Goal: Task Accomplishment & Management: Manage account settings

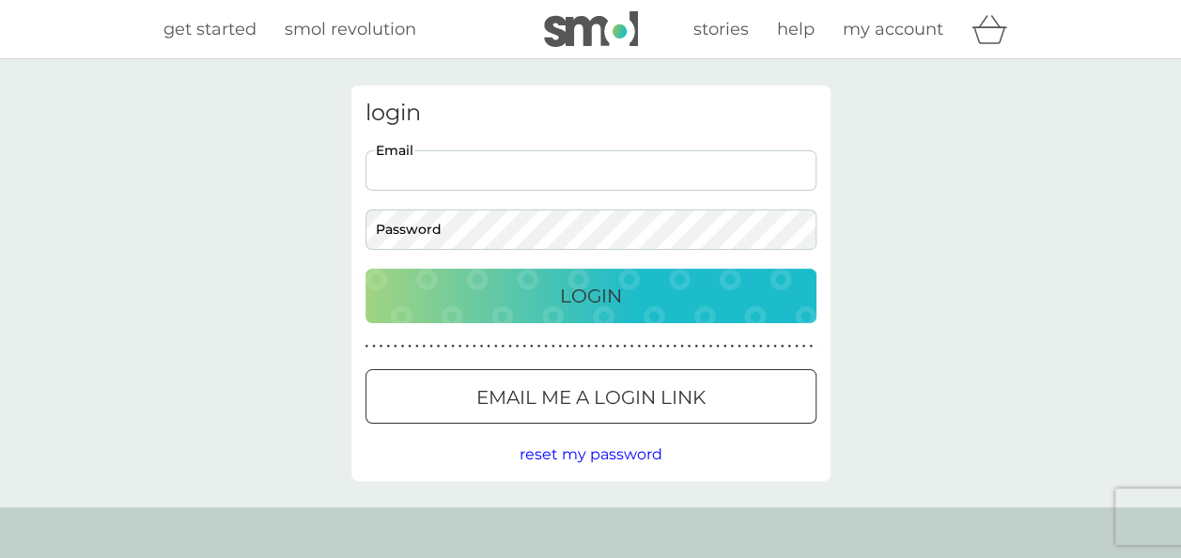
click at [564, 154] on input "Email" at bounding box center [591, 170] width 451 height 40
type input "clcrom2002@aol.com"
click at [567, 295] on p "Login" at bounding box center [591, 296] width 62 height 30
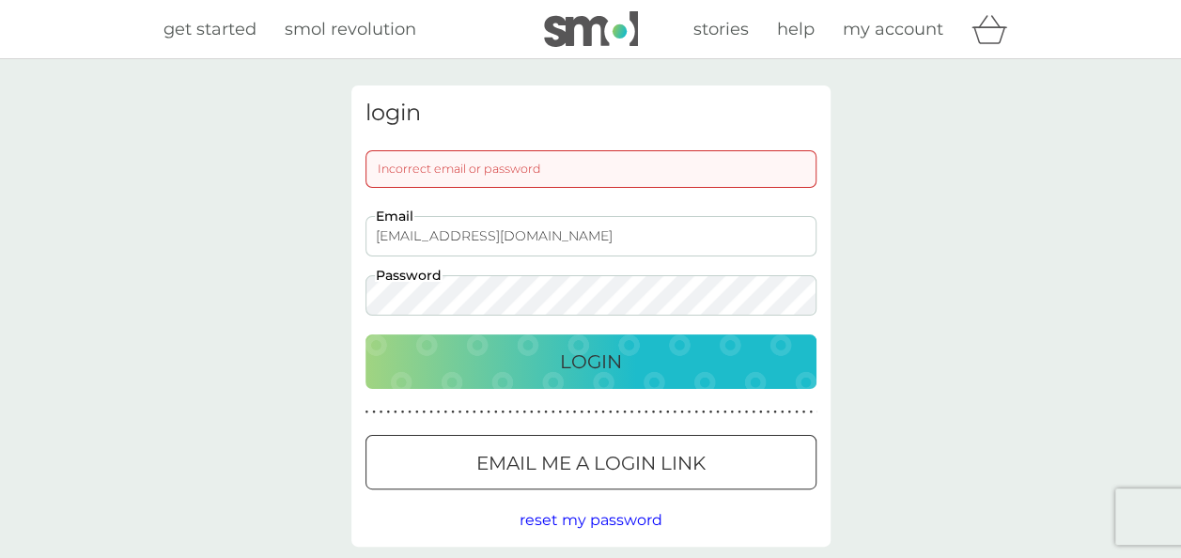
click at [614, 476] on p "Email me a login link" at bounding box center [590, 463] width 229 height 30
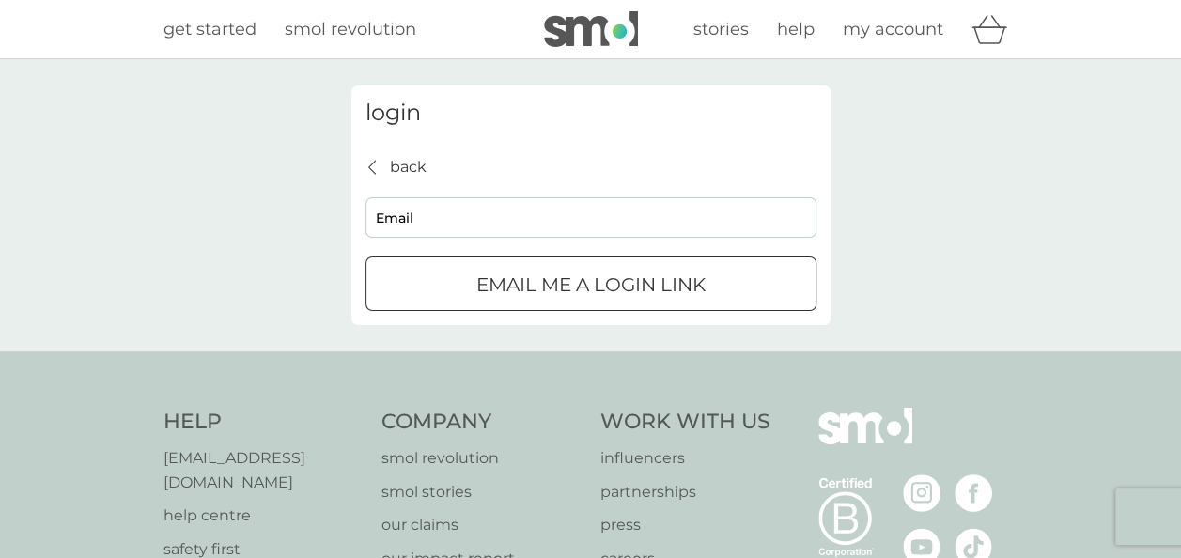
click at [521, 218] on input "Email" at bounding box center [591, 217] width 451 height 40
type input "clcrom2002@aol.com"
click at [549, 295] on p "Email me a login link" at bounding box center [590, 285] width 229 height 30
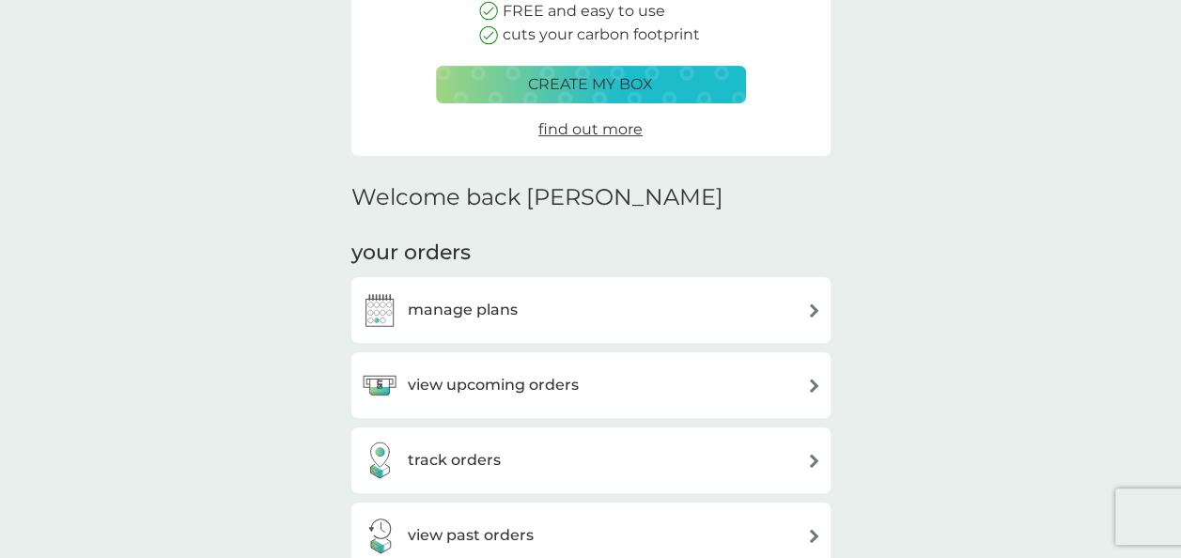
scroll to position [292, 0]
click at [812, 311] on img at bounding box center [814, 310] width 14 height 14
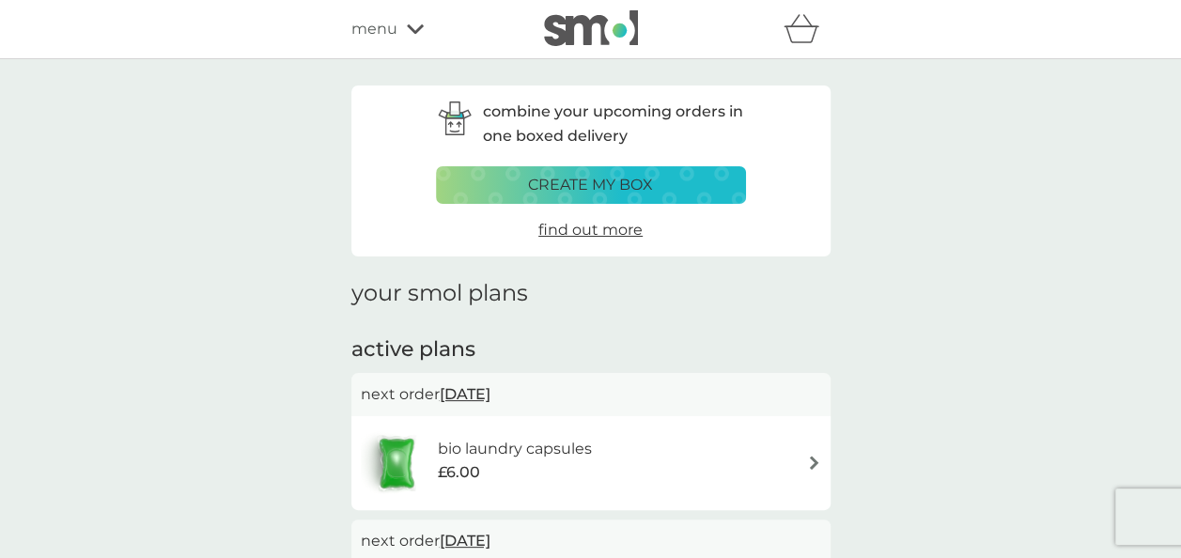
click at [413, 36] on div "menu" at bounding box center [431, 29] width 160 height 24
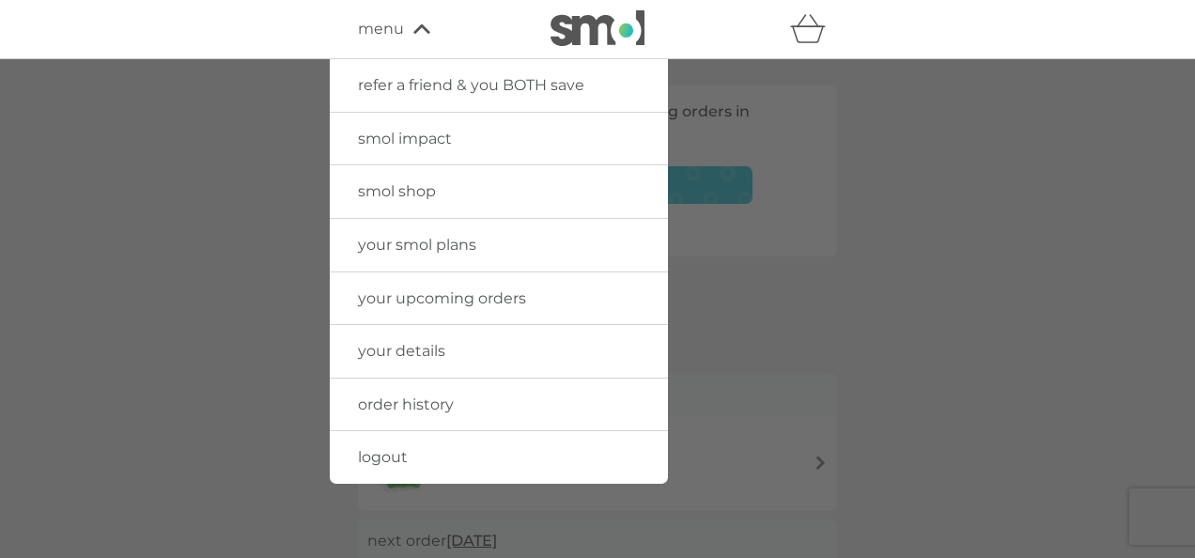
click at [472, 282] on link "your upcoming orders" at bounding box center [499, 298] width 338 height 53
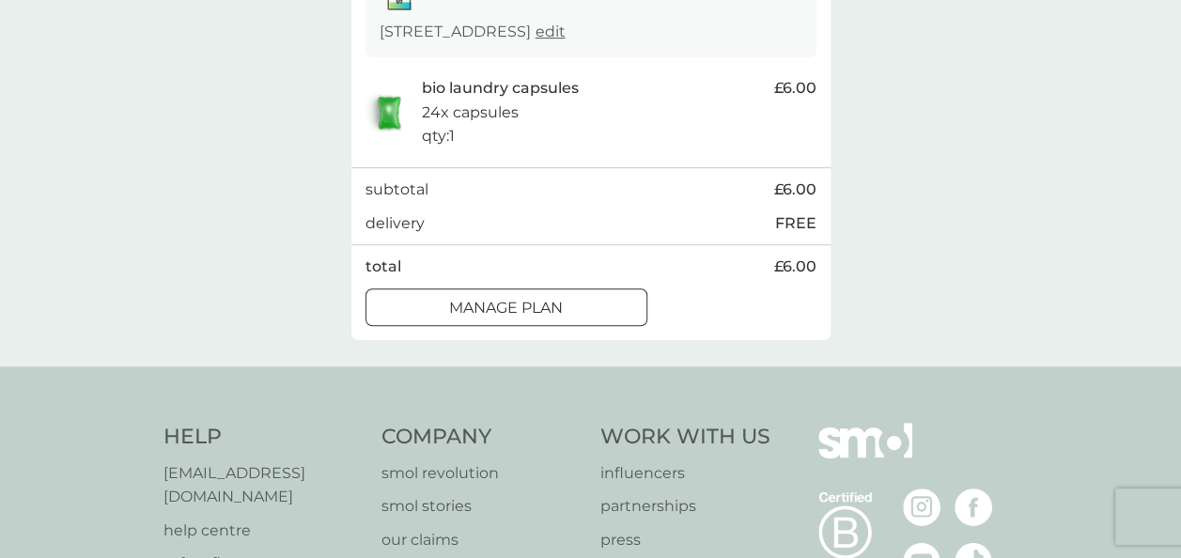
scroll to position [364, 0]
click at [528, 319] on p "Manage plan" at bounding box center [506, 307] width 114 height 24
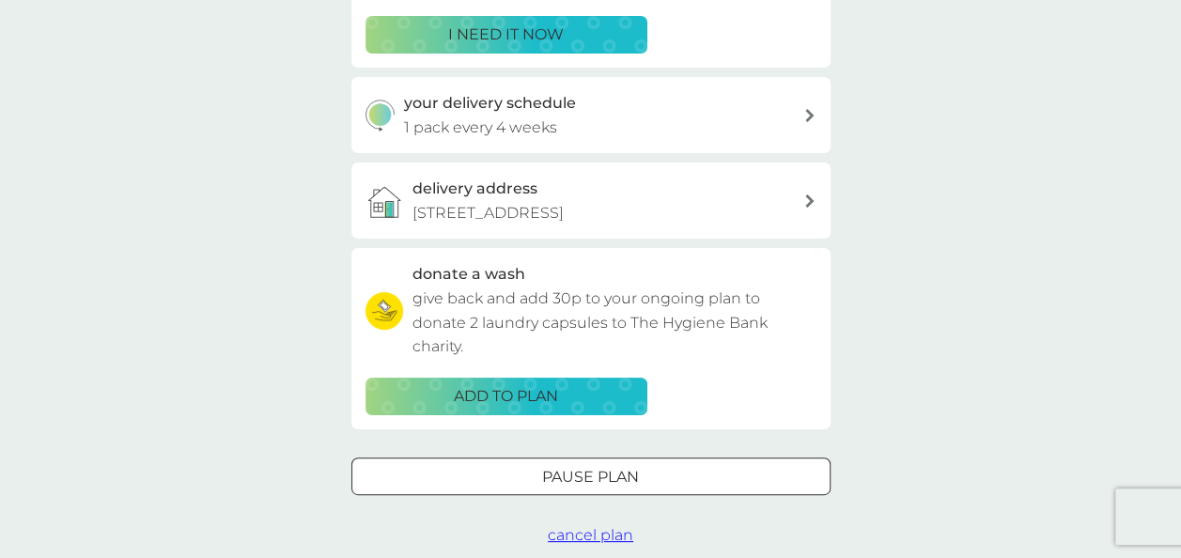
scroll to position [392, 0]
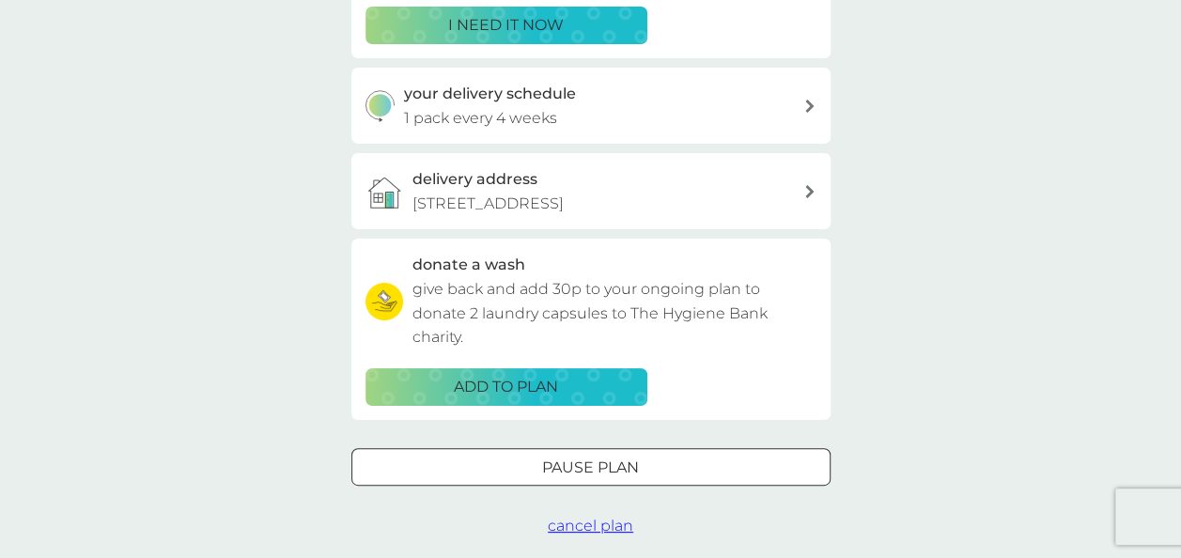
click at [596, 480] on p "Pause plan" at bounding box center [590, 468] width 97 height 24
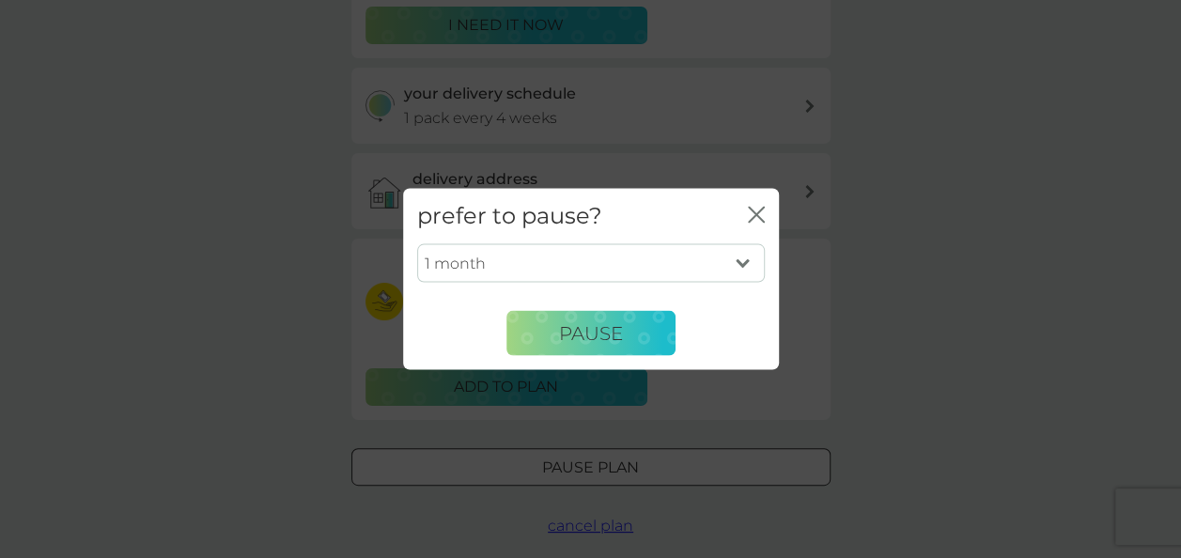
click at [746, 257] on select "1 month 2 months 3 months 4 months 5 months 6 months" at bounding box center [591, 262] width 348 height 39
select select "3"
click at [417, 243] on select "1 month 2 months 3 months 4 months 5 months 6 months" at bounding box center [591, 262] width 348 height 39
click at [619, 336] on span "Pause" at bounding box center [591, 332] width 64 height 23
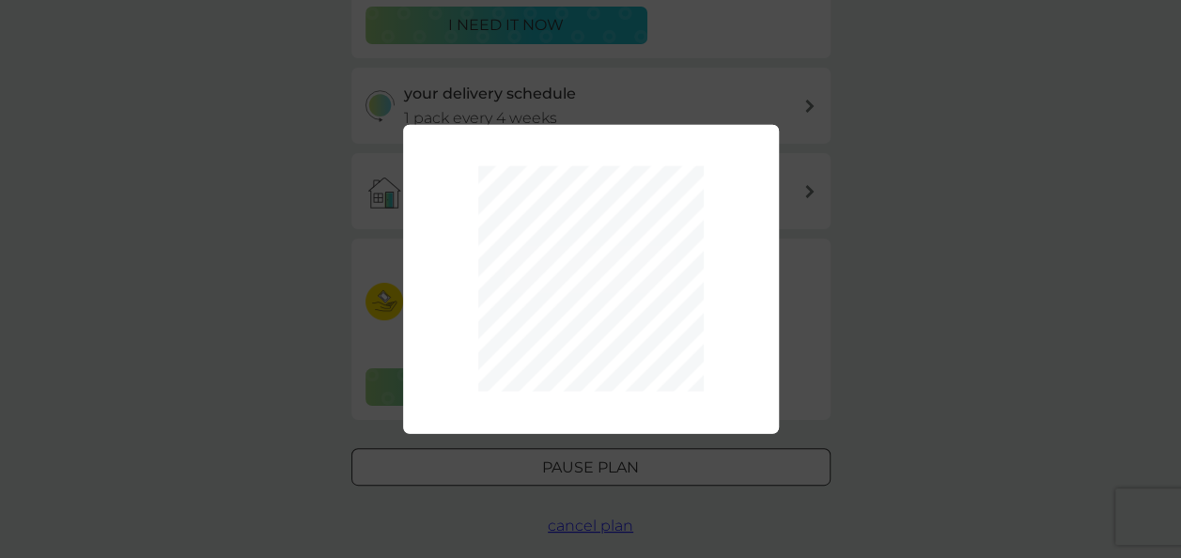
click at [984, 333] on div "1 month 2 months 3 months 4 months 5 months 6 months Pause" at bounding box center [590, 279] width 1181 height 558
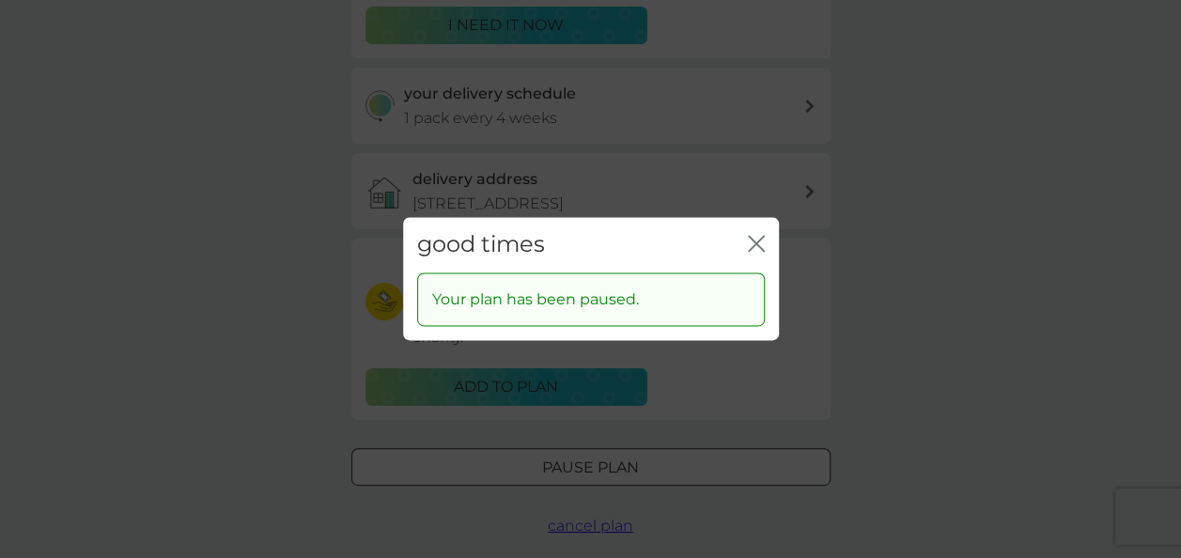
click at [751, 241] on icon "close" at bounding box center [753, 243] width 8 height 15
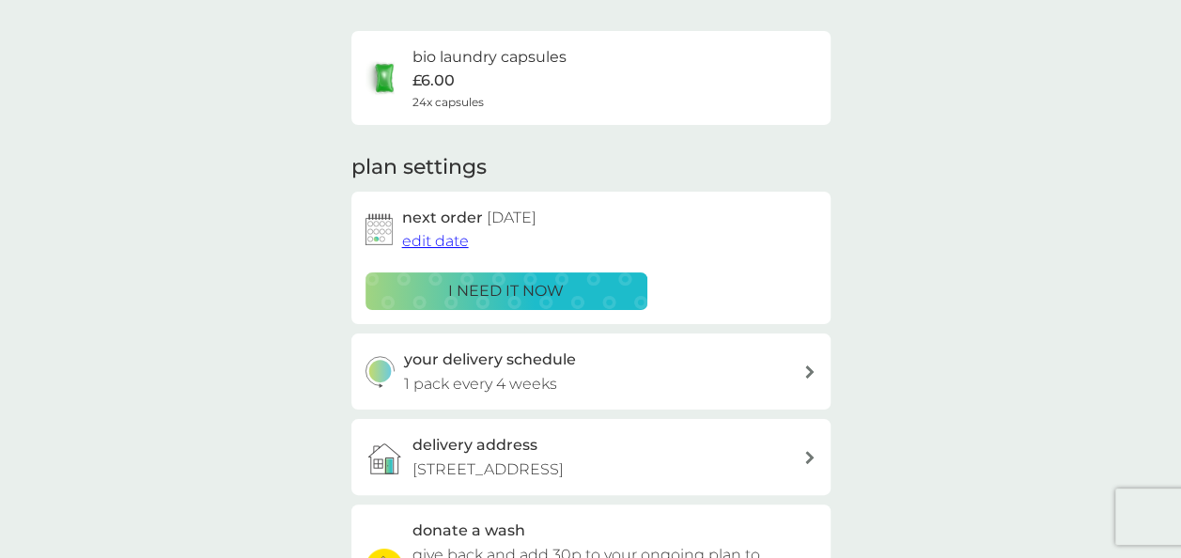
scroll to position [0, 0]
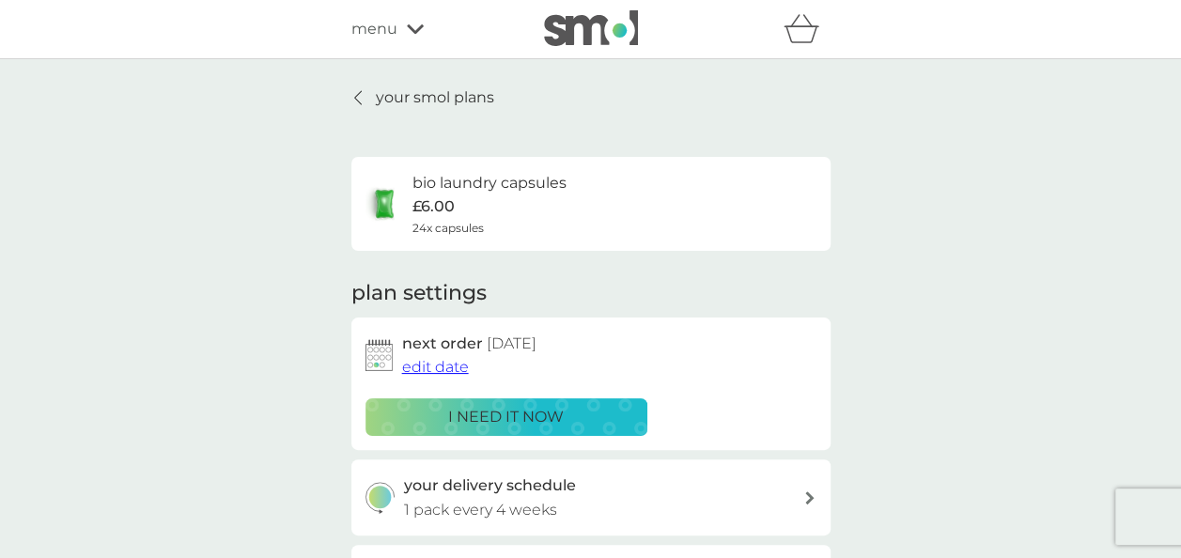
click at [354, 98] on icon at bounding box center [357, 97] width 7 height 13
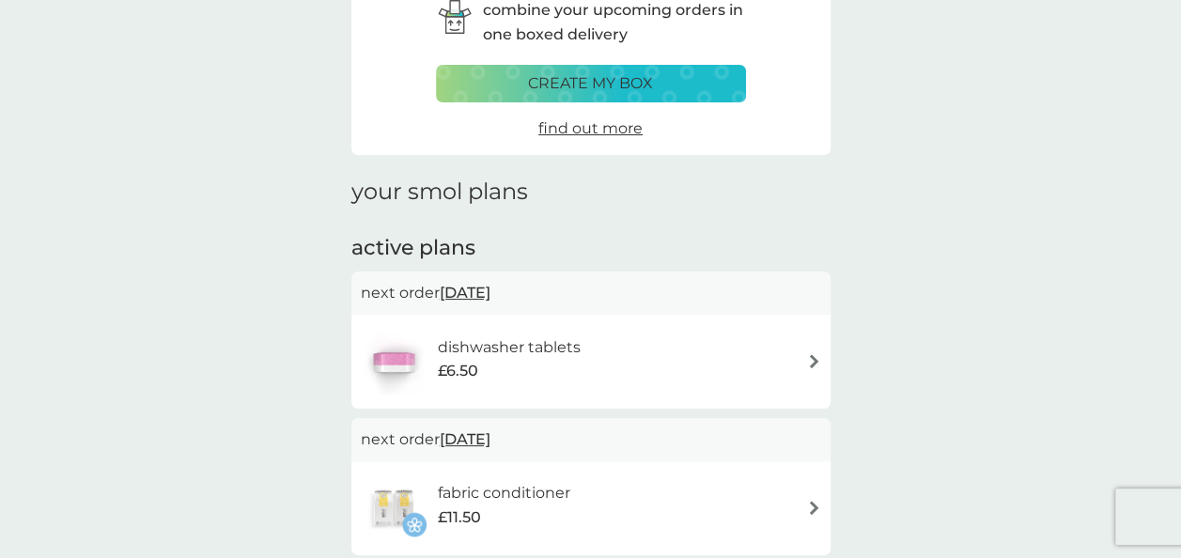
scroll to position [105, 0]
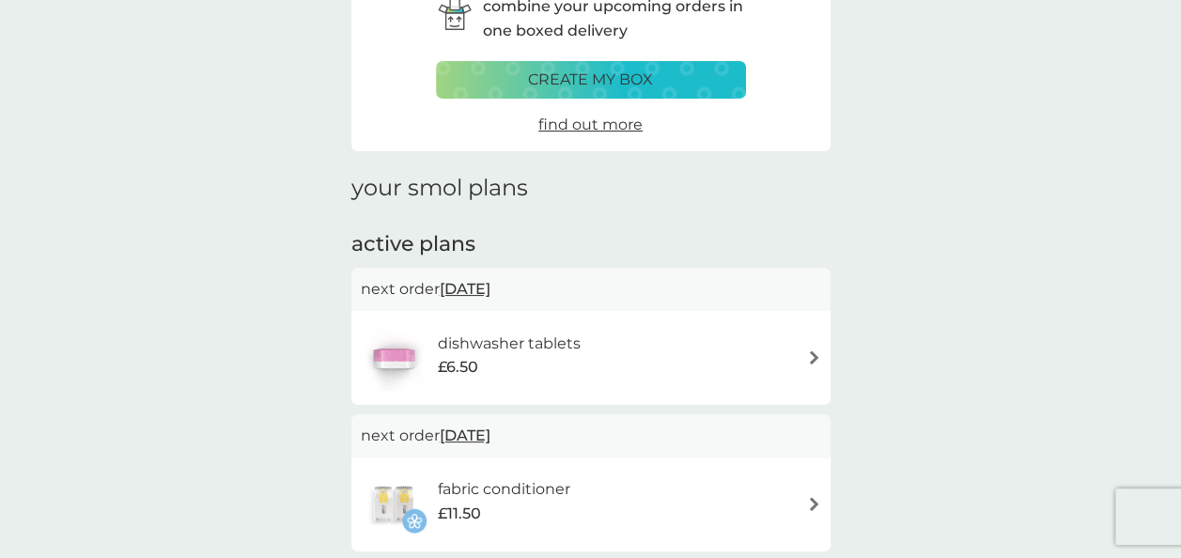
click at [819, 353] on img at bounding box center [814, 357] width 14 height 14
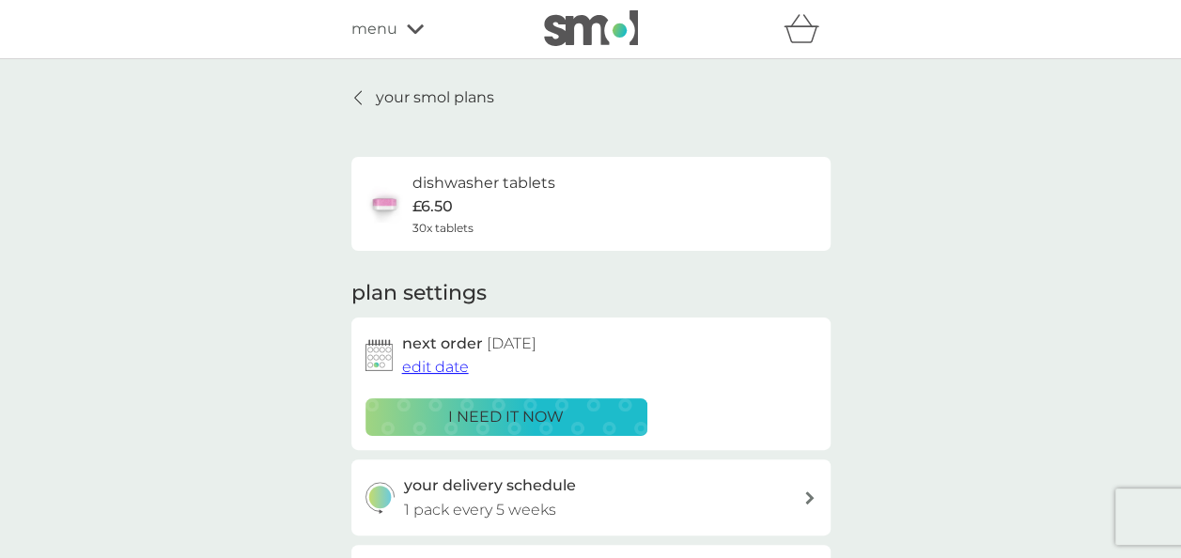
click at [359, 95] on icon at bounding box center [358, 97] width 8 height 15
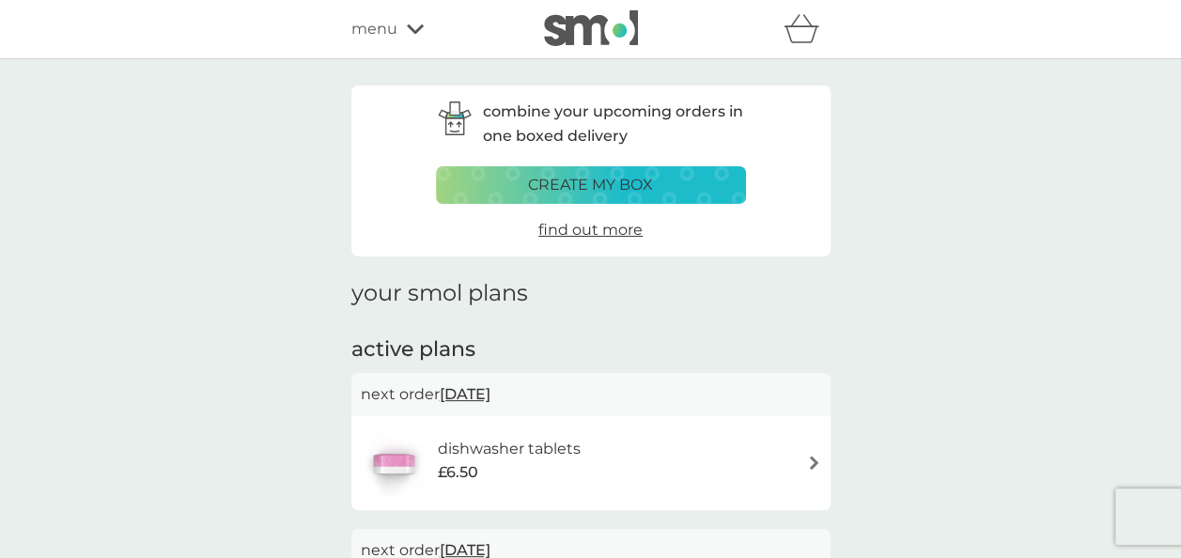
scroll to position [229, 0]
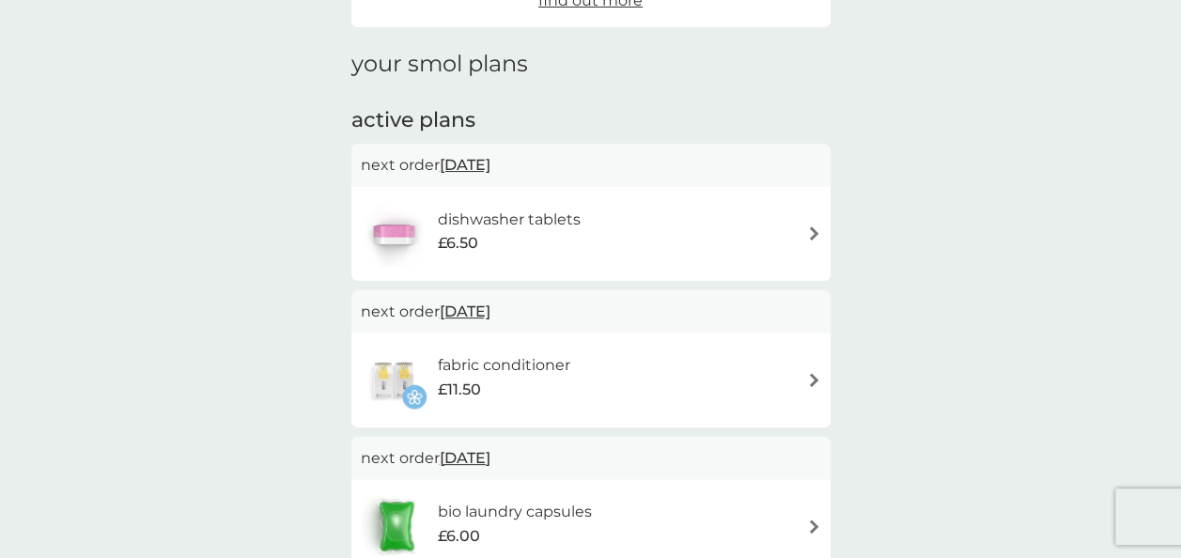
click at [817, 381] on img at bounding box center [814, 380] width 14 height 14
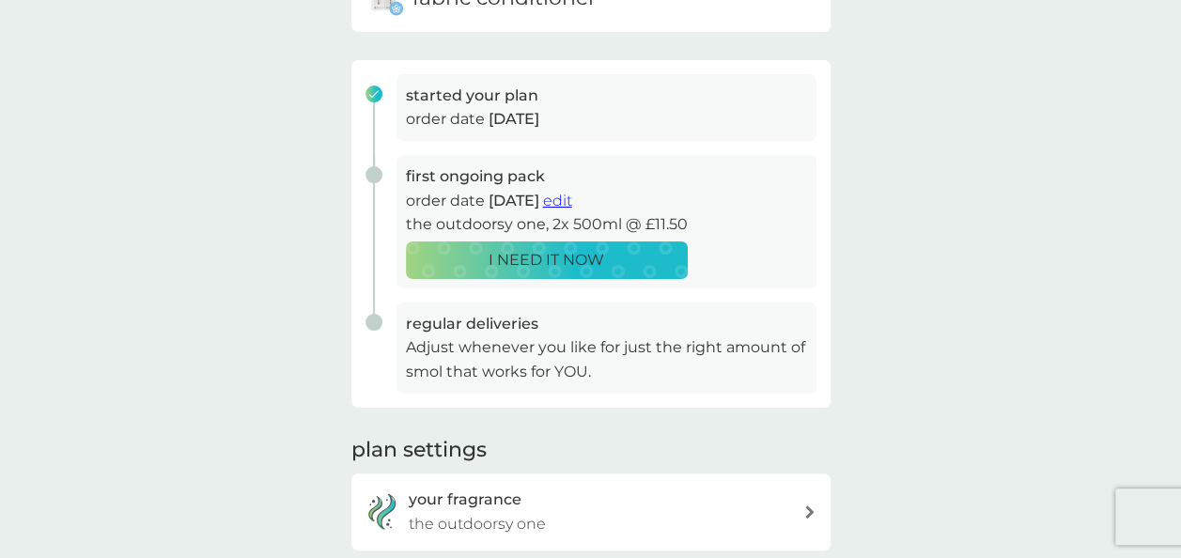
scroll to position [236, 0]
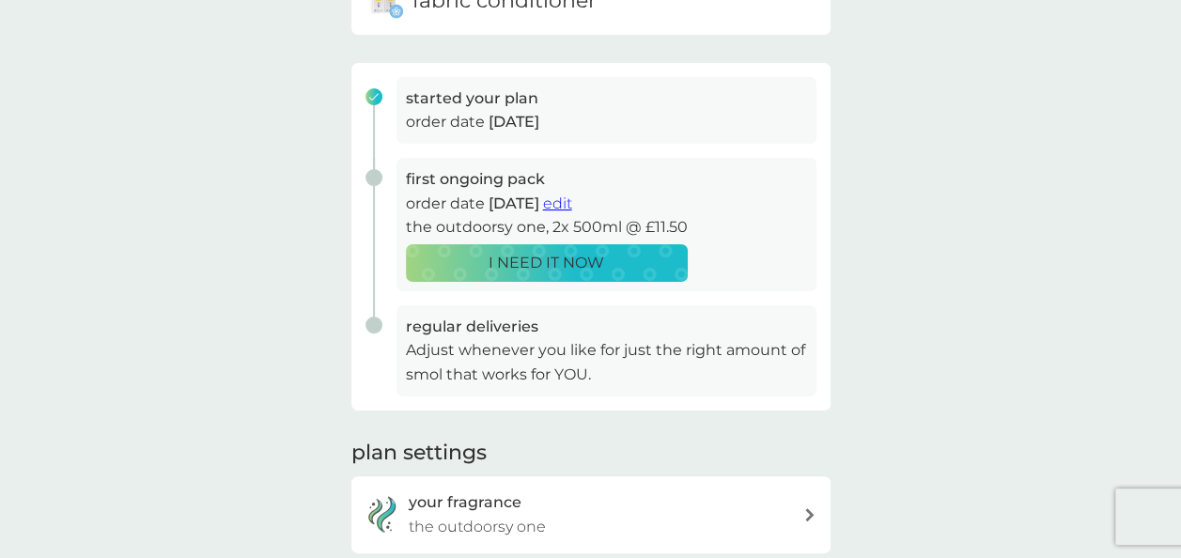
click at [572, 202] on span "edit" at bounding box center [557, 204] width 29 height 18
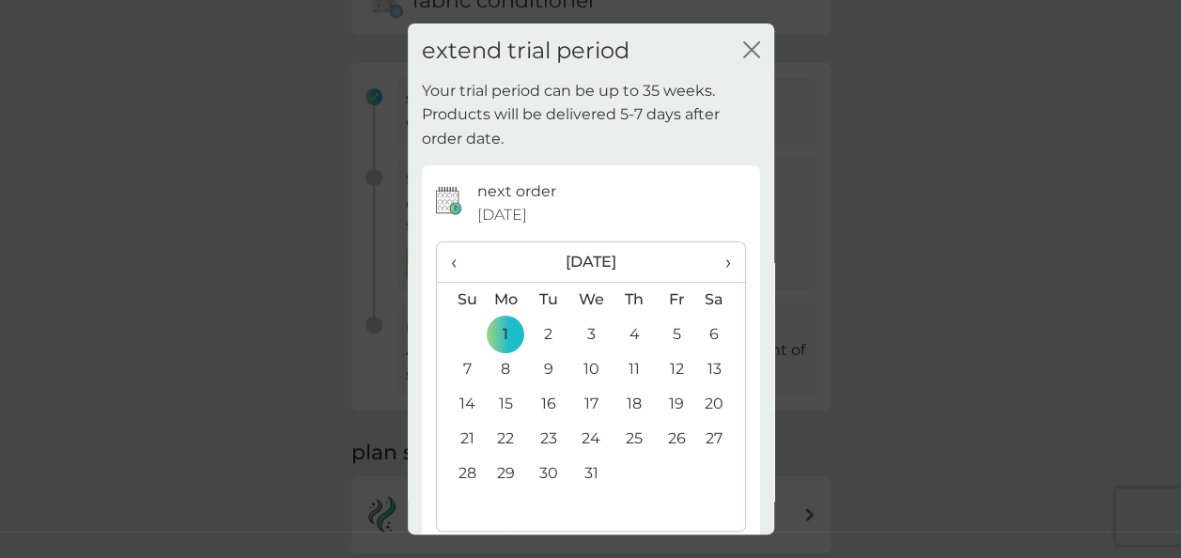
click at [712, 260] on span "›" at bounding box center [720, 261] width 19 height 39
click at [712, 486] on td "31" at bounding box center [720, 474] width 47 height 35
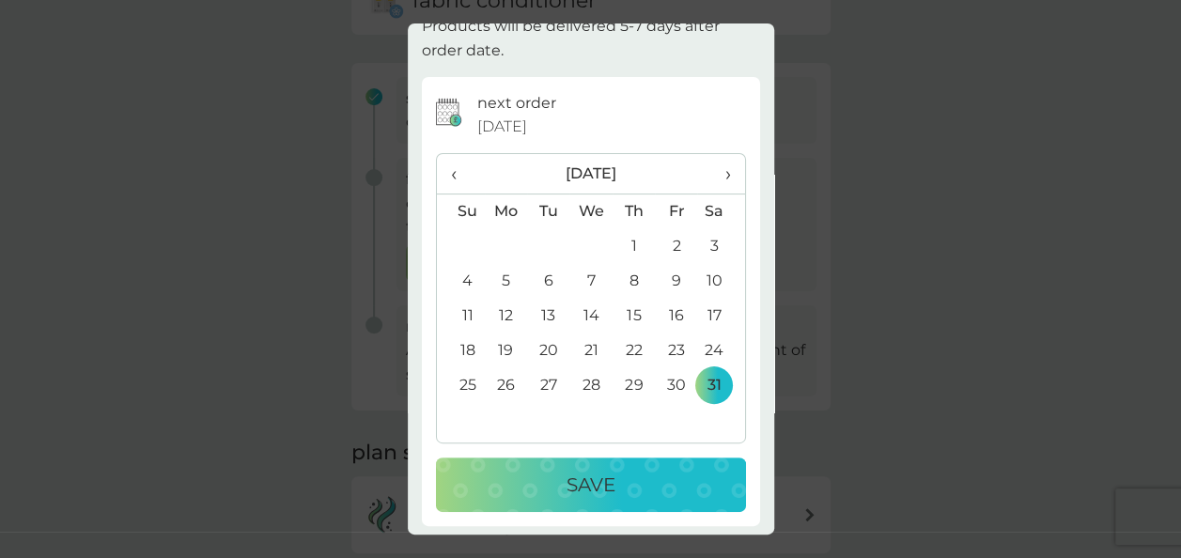
scroll to position [92, 0]
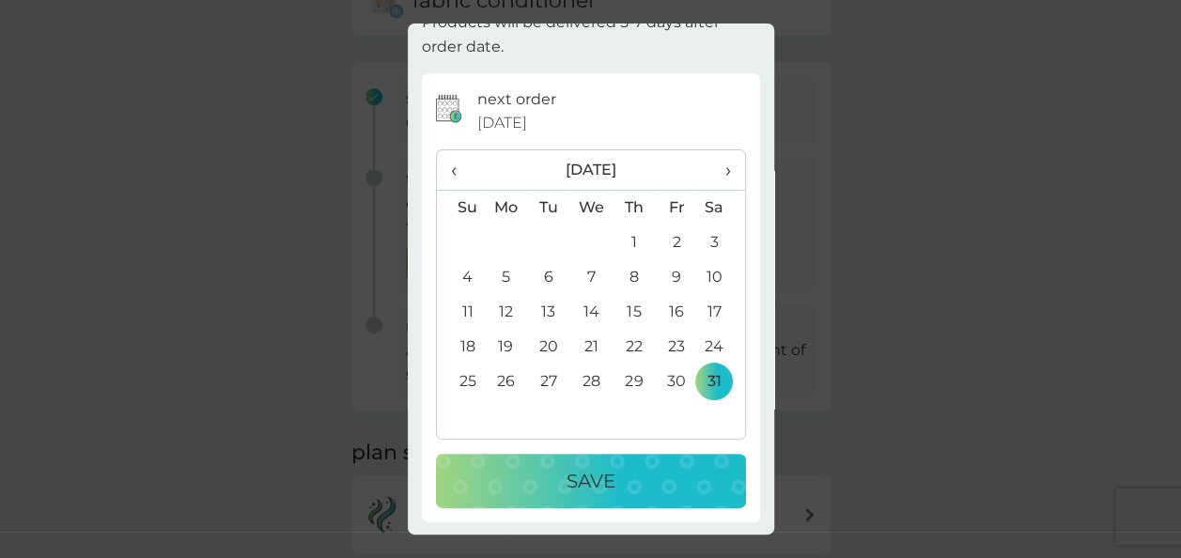
click at [638, 487] on div "Save" at bounding box center [591, 481] width 272 height 30
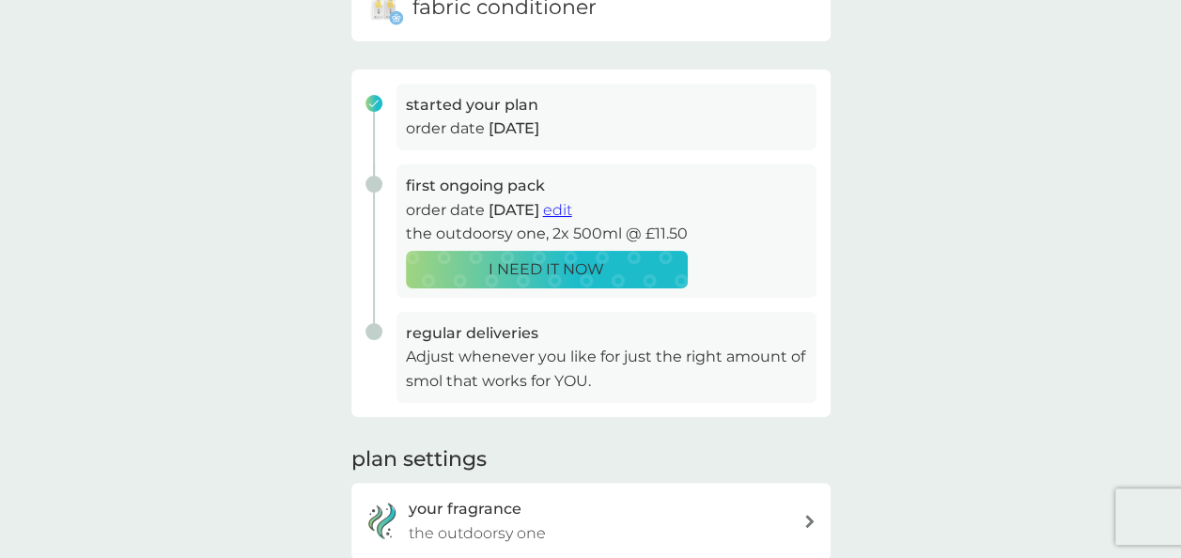
scroll to position [0, 0]
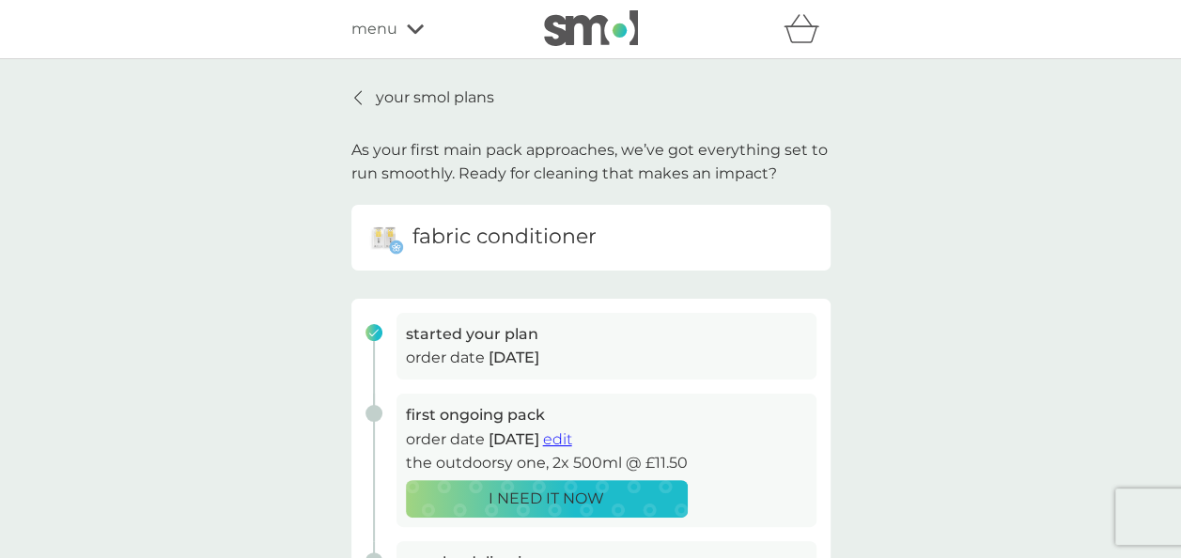
click at [387, 34] on span "menu" at bounding box center [374, 29] width 46 height 24
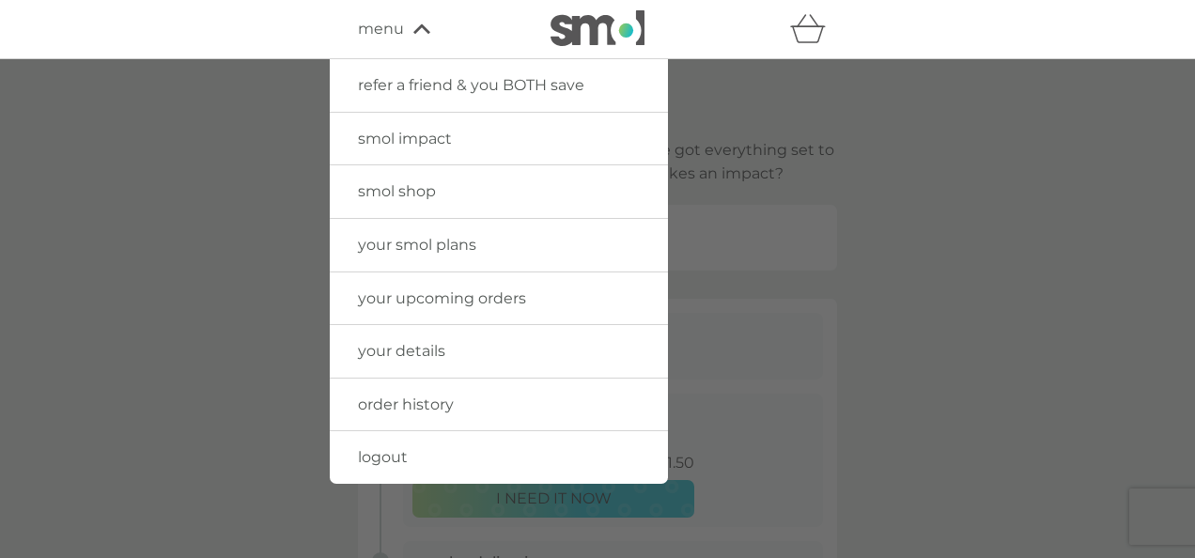
click at [528, 295] on link "your upcoming orders" at bounding box center [499, 298] width 338 height 53
